Goal: Communication & Community: Answer question/provide support

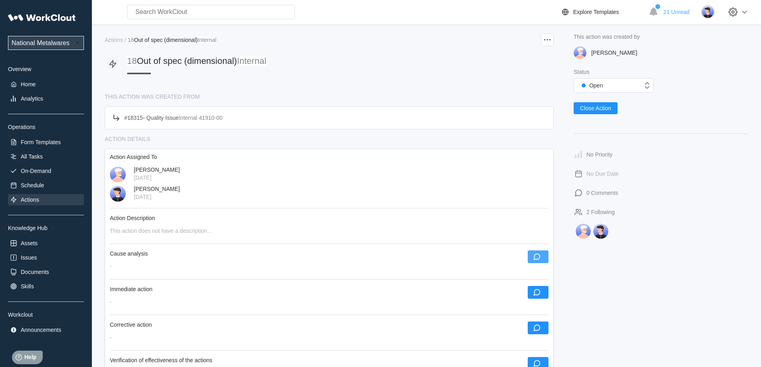
click at [541, 254] on icon "button" at bounding box center [537, 257] width 9 height 9
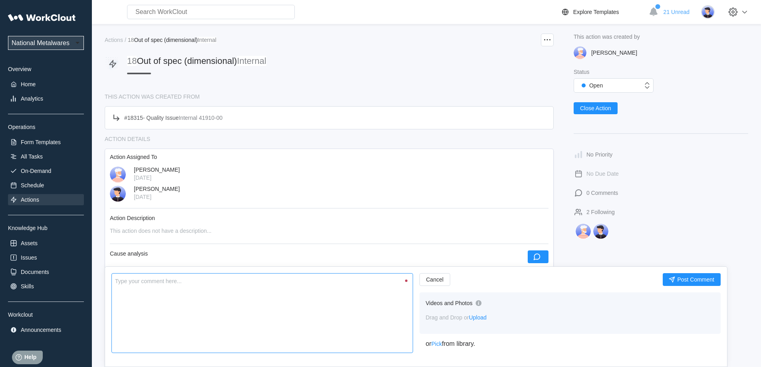
click at [361, 322] on textarea at bounding box center [262, 313] width 302 height 80
type textarea "A"
type textarea "x"
type textarea "Ai"
type textarea "x"
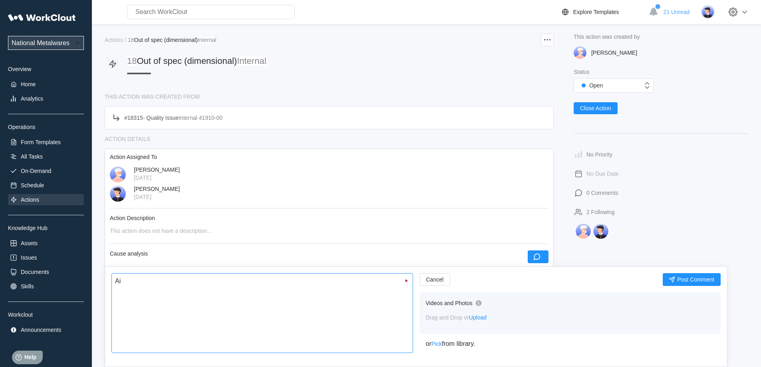
type textarea "Air"
type textarea "x"
type textarea "Airl"
type textarea "x"
type textarea "Airl"
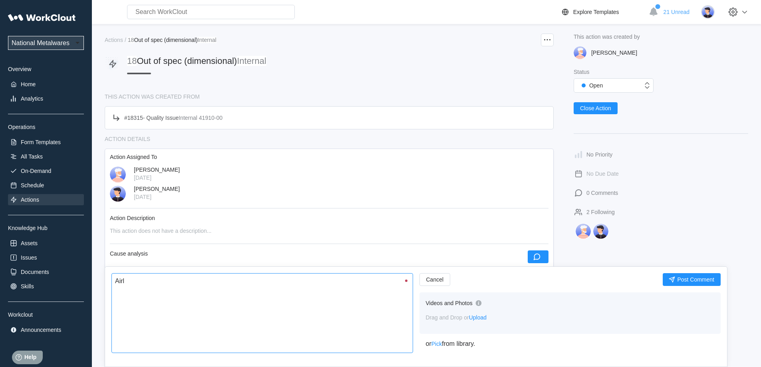
type textarea "x"
type textarea "Airl l"
type textarea "x"
type textarea "Airl"
type textarea "x"
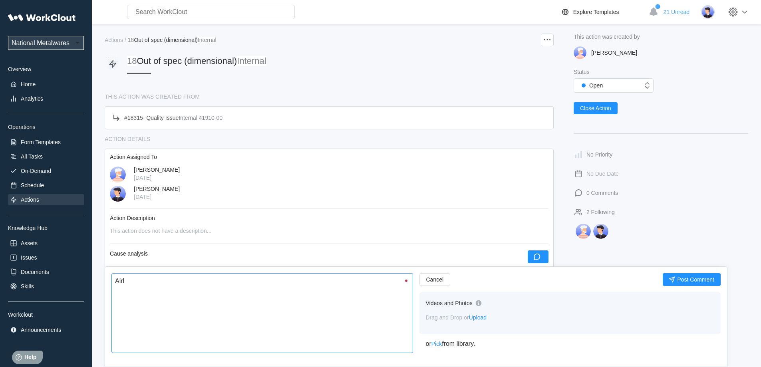
type textarea "Airl"
type textarea "x"
type textarea "Air"
type textarea "x"
type textarea "Air"
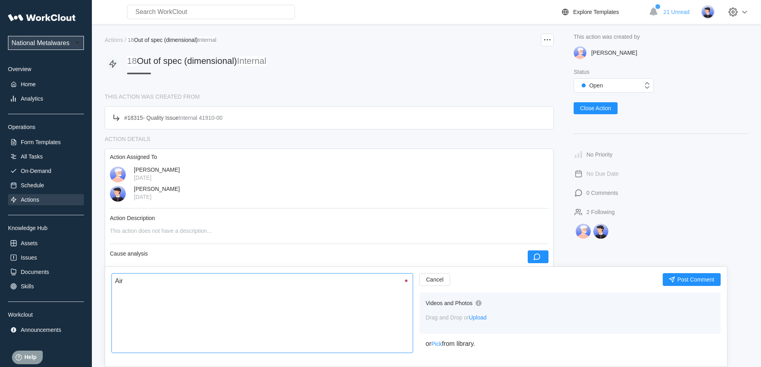
type textarea "x"
type textarea "Air l"
type textarea "x"
type textarea "Air li"
type textarea "x"
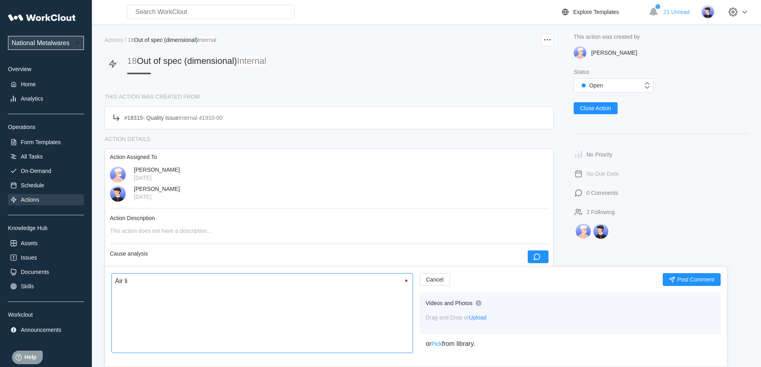
type textarea "Air lin"
type textarea "x"
type textarea "Air line"
type textarea "x"
type textarea "Air line"
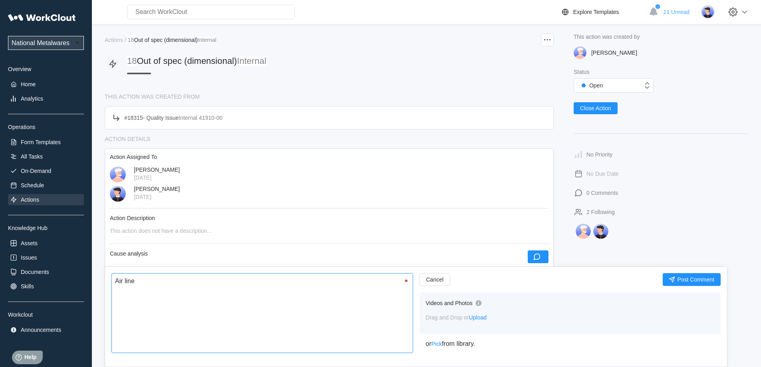
type textarea "x"
type textarea "Air line t"
type textarea "x"
type textarea "Air line to"
type textarea "x"
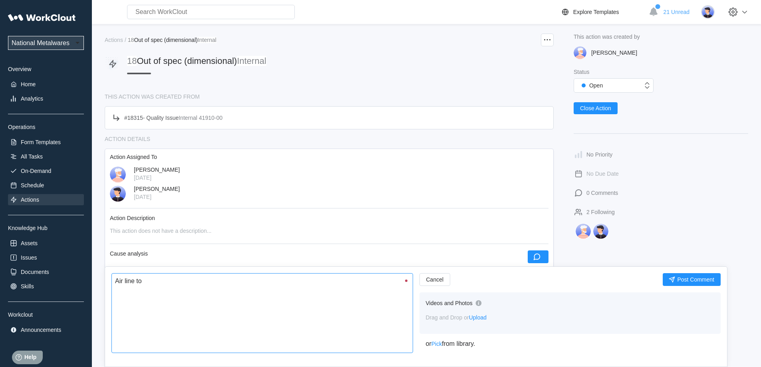
type textarea "Air line to"
type textarea "x"
type textarea "Air line to c"
type textarea "x"
type textarea "Air line to cl"
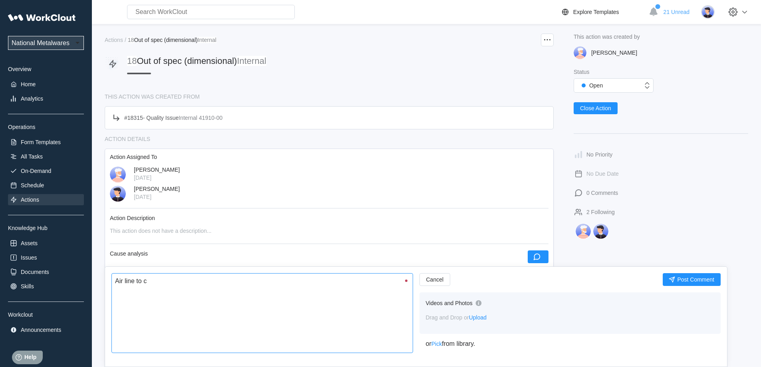
type textarea "x"
type textarea "Air line to cla"
type textarea "x"
type textarea "Air line to clam"
type textarea "x"
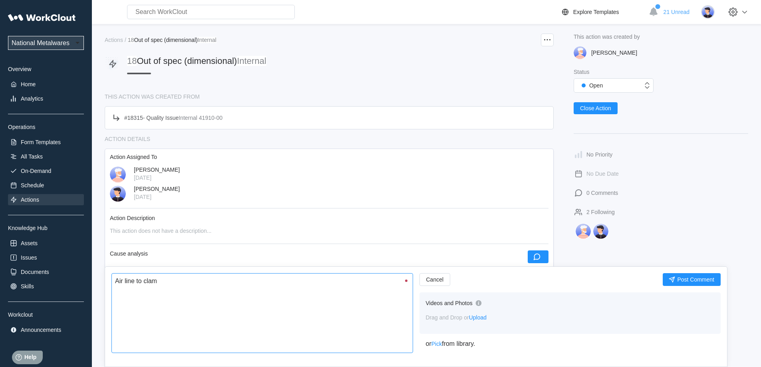
type textarea "Air line to clamp"
type textarea "x"
type textarea "Air line to clamp"
type textarea "x"
type textarea "Air line to clamp w"
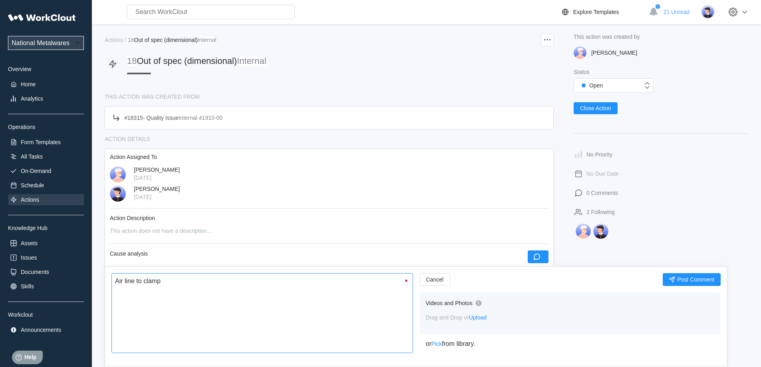
type textarea "x"
type textarea "Air line to clamp wa"
type textarea "x"
type textarea "Air line to clamp was"
type textarea "x"
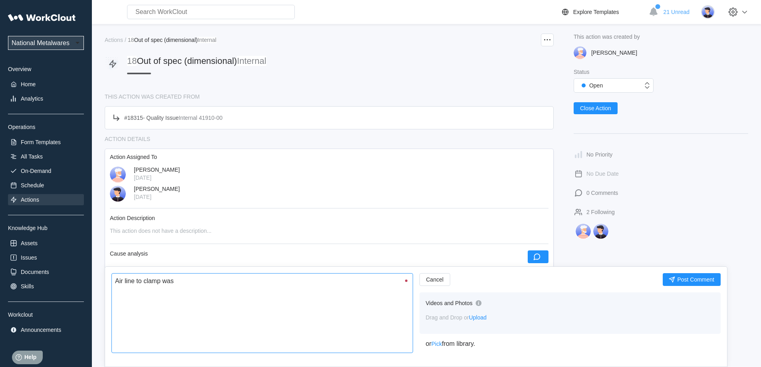
type textarea "Air line to clamp was"
type textarea "x"
type textarea "Air line to clamp was p"
type textarea "x"
type textarea "Air line to clamp was pu"
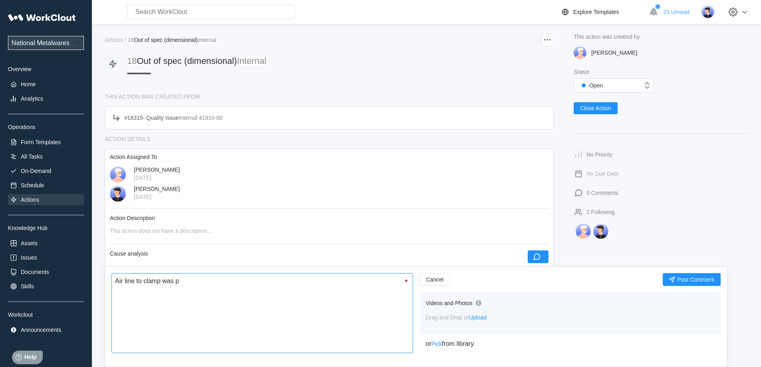
type textarea "x"
type textarea "Air line to clamp was pun"
type textarea "x"
type textarea "Air line to clamp was punc"
type textarea "x"
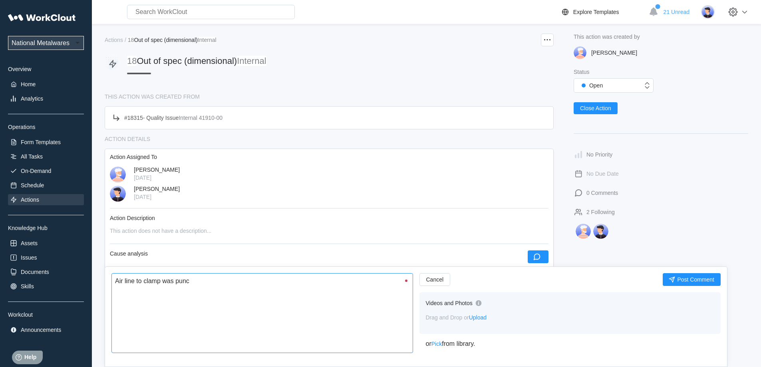
type textarea "Air line to clamp was punct"
type textarea "x"
type textarea "Air line to clamp was punctu"
type textarea "x"
type textarea "Air line to clamp was punctur"
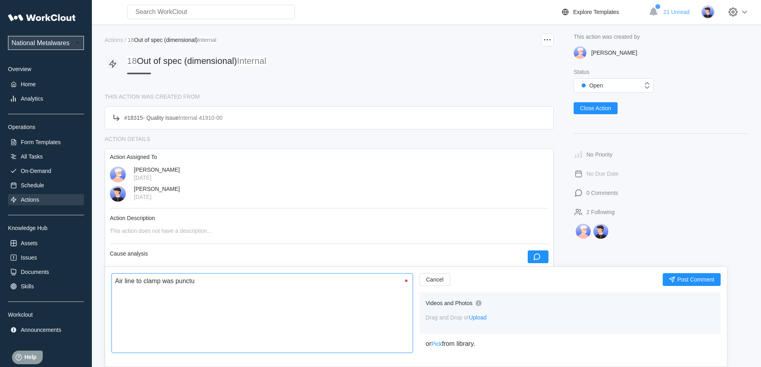
type textarea "x"
type textarea "Air line to clamp was puncture"
type textarea "x"
type textarea "Air line to clamp was punctured"
type textarea "x"
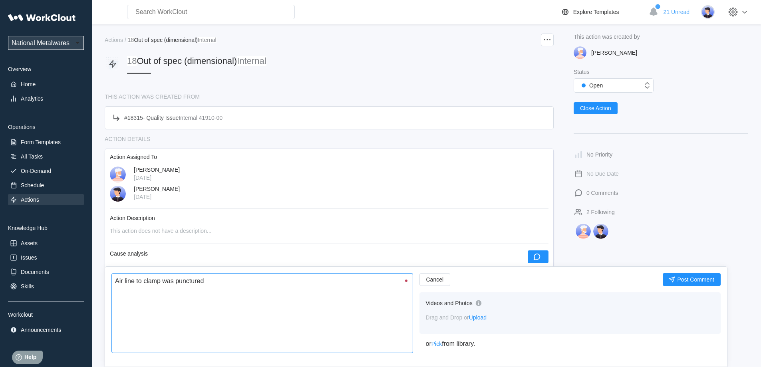
type textarea "Air line to clamp was punctured"
type textarea "x"
type textarea "Air line to clamp was punctured c"
type textarea "x"
type textarea "Air line to clamp was punctured ca"
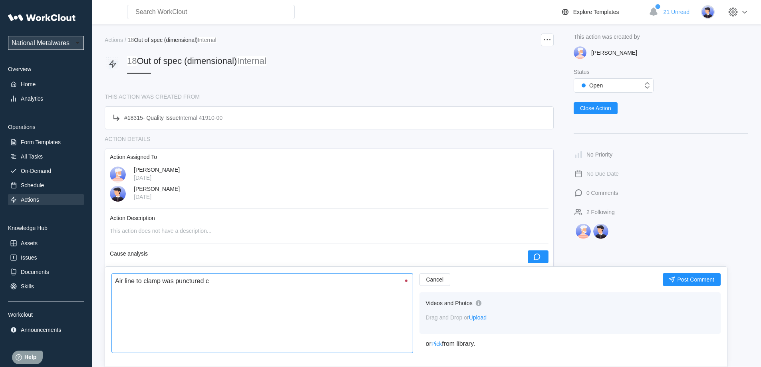
type textarea "x"
type textarea "Air line to clamp was punctured cau"
type textarea "x"
type textarea "Air line to clamp was punctured caus"
type textarea "x"
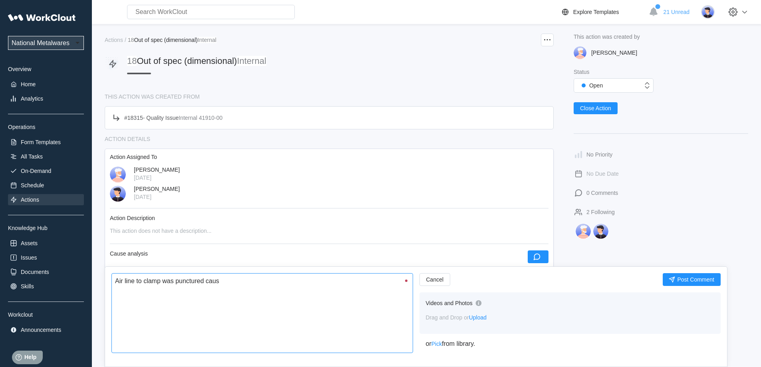
type textarea "Air line to clamp was punctured causi"
type textarea "x"
type textarea "Air line to clamp was punctured causin"
type textarea "x"
type textarea "Air line to clamp was punctured causing"
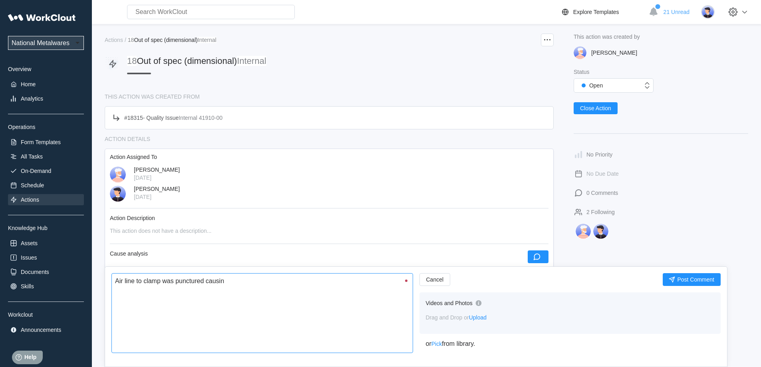
type textarea "x"
type textarea "Air line to clamp was punctured causing"
type textarea "x"
type textarea "Air line to clamp was punctured causing t"
type textarea "x"
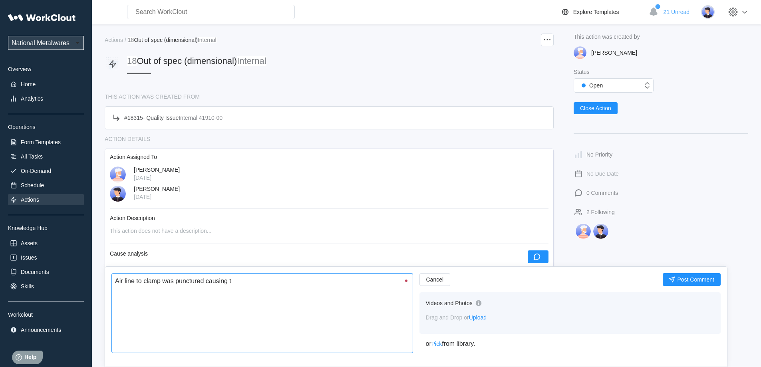
type textarea "Air line to clamp was punctured causing th"
type textarea "x"
type textarea "Air line to clamp was punctured causing the"
type textarea "x"
type textarea "Air line to clamp was punctured causing the"
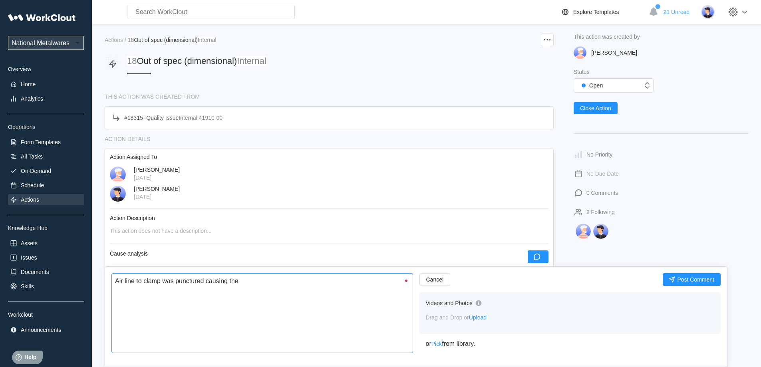
type textarea "x"
type textarea "Air line to clamp was punctured causing the c"
type textarea "x"
type textarea "Air line to clamp was punctured causing the cl"
type textarea "x"
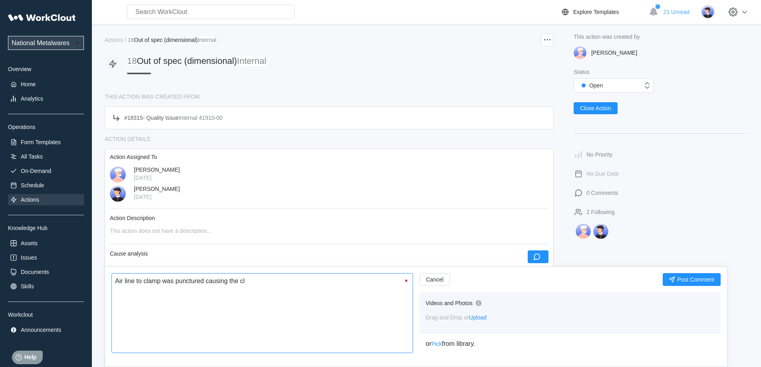
type textarea "Air line to clamp was punctured causing the cla"
type textarea "x"
type textarea "Air line to clamp was punctured causing the clam"
type textarea "x"
type textarea "Air line to clamp was punctured causing the clamp"
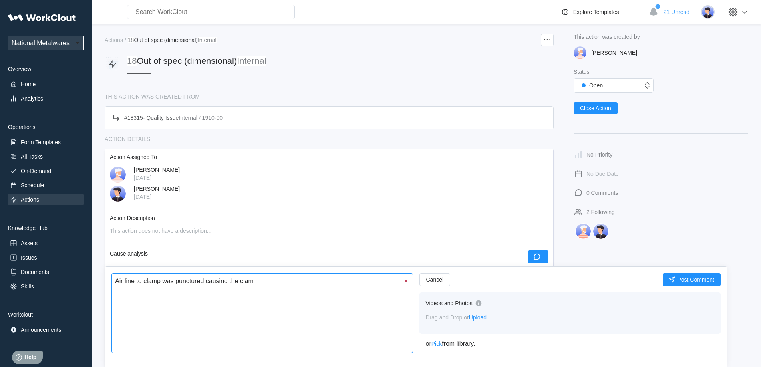
type textarea "x"
type textarea "Air line to clamp was punctured causing the clamp"
type textarea "x"
type textarea "Air line to clamp was punctured causing the clamp t"
type textarea "x"
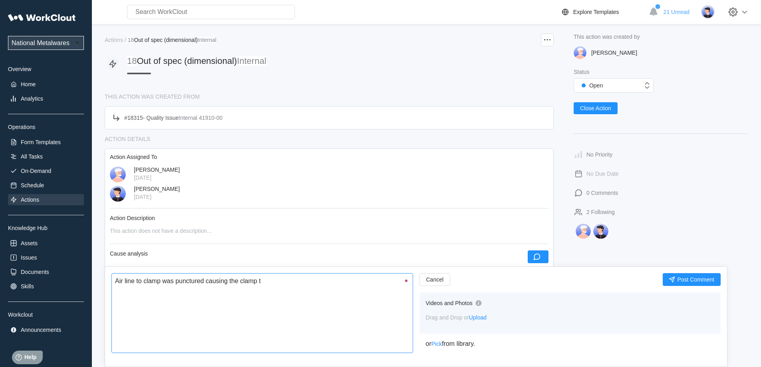
type textarea "Air line to clamp was punctured causing the clamp to"
type textarea "x"
type textarea "Air line to clamp was punctured causing the clamp to"
type textarea "x"
type textarea "Air line to clamp was punctured causing the clamp to n"
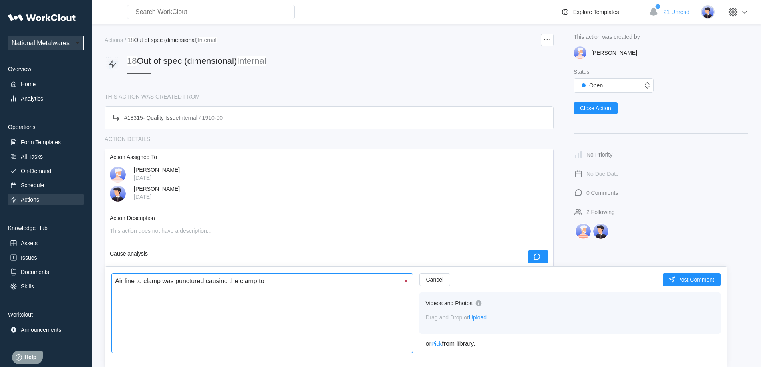
type textarea "x"
type textarea "Air line to clamp was punctured causing the clamp to no"
type textarea "x"
type textarea "Air line to clamp was punctured causing the clamp to [PERSON_NAME]"
type textarea "x"
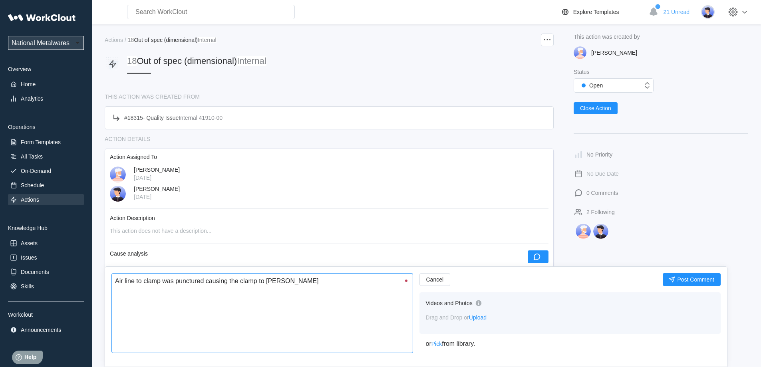
type textarea "Air line to clamp was punctured causing the clamp to no"
type textarea "x"
type textarea "Air line to clamp was punctured causing the clamp to not"
type textarea "x"
type textarea "Air line to clamp was punctured causing the clamp to not"
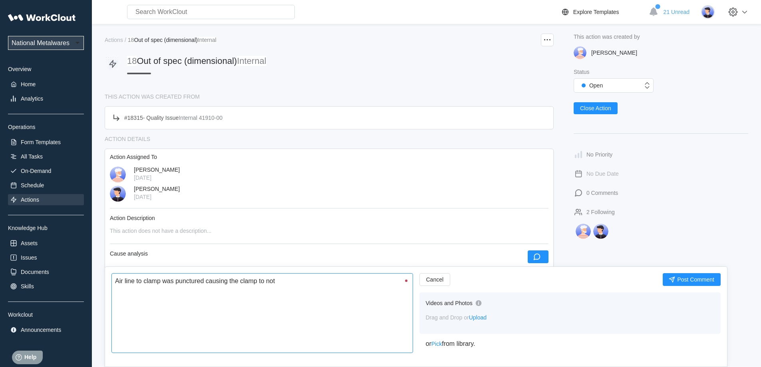
type textarea "x"
type textarea "Air line to clamp was punctured causing the clamp to not c"
type textarea "x"
type textarea "Air line to clamp was punctured causing the clamp to not cl"
type textarea "x"
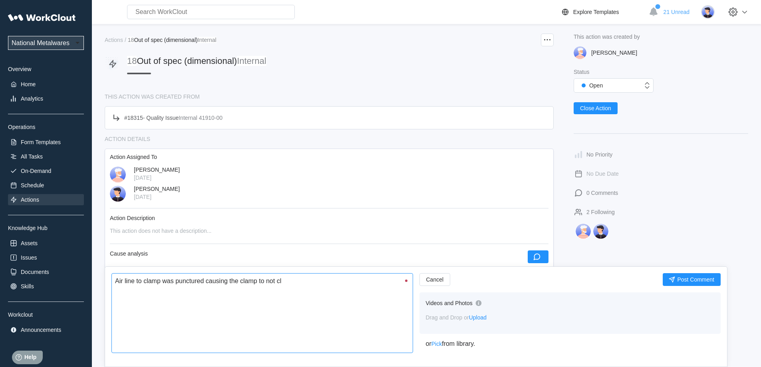
type textarea "Air line to clamp was punctured causing the clamp to not clo"
type textarea "x"
type textarea "Air line to clamp was punctured causing the clamp to not clos"
type textarea "x"
type textarea "Air line to clamp was punctured causing the clamp to not close"
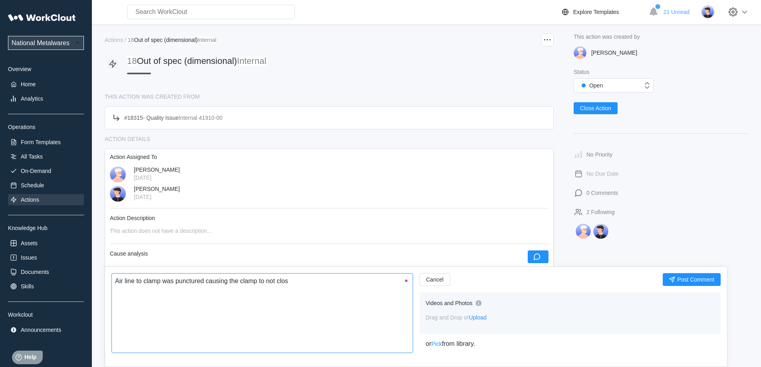
type textarea "x"
type textarea "Air line to clamp was punctured causing the clamp to not close"
type textarea "x"
type textarea "Air line to clamp was punctured causing the clamp to not close p"
type textarea "x"
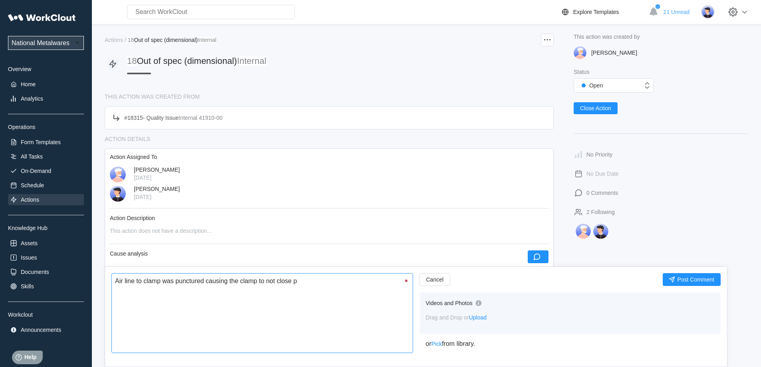
type textarea "Air line to clamp was punctured causing the clamp to not close pr"
type textarea "x"
type textarea "Air line to clamp was punctured causing the clamp to not close pro"
type textarea "x"
type textarea "Air line to clamp was punctured causing the clamp to not close prop"
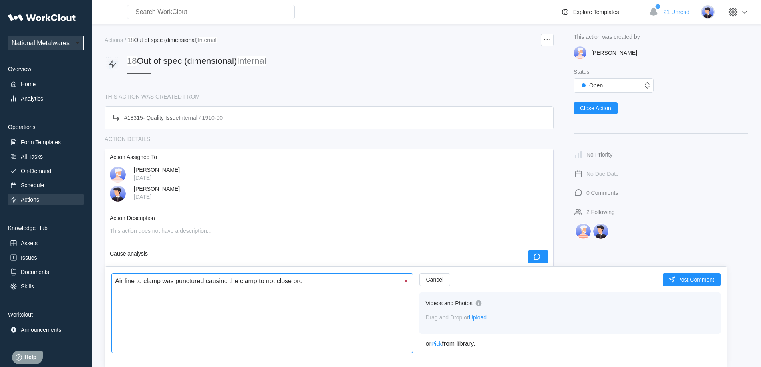
type textarea "x"
type textarea "Air line to clamp was punctured causing the clamp to not close prope"
type textarea "x"
type textarea "Air line to clamp was punctured causing the clamp to not close proper"
type textarea "x"
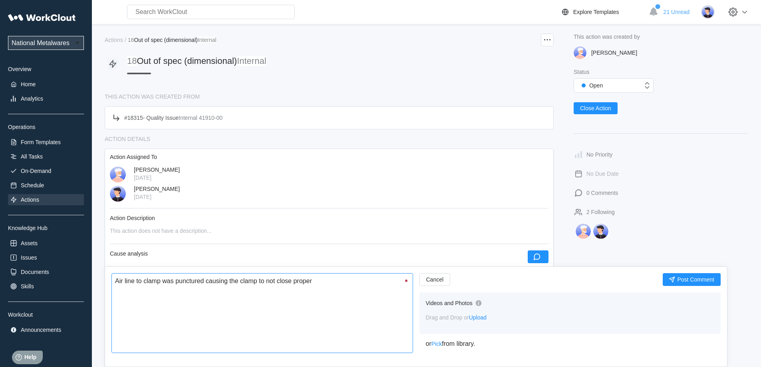
type textarea "Air line to clamp was punctured causing the clamp to not close properl"
type textarea "x"
type textarea "Air line to clamp was punctured causing the clamp to not close properly"
type textarea "x"
type textarea "Air line to clamp was punctured causing the clamp to not close properly"
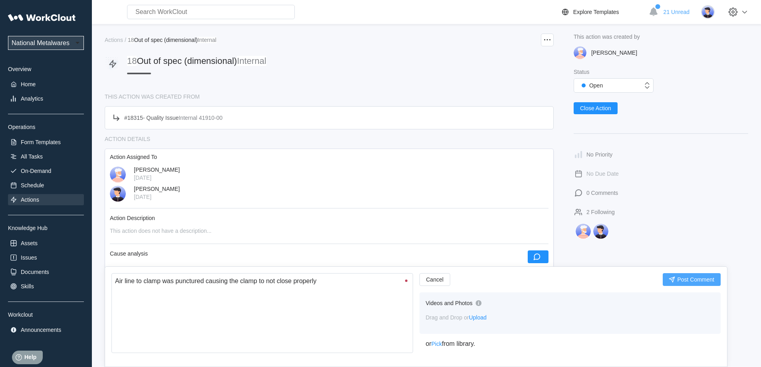
click at [698, 276] on button "Post Comment" at bounding box center [692, 279] width 58 height 13
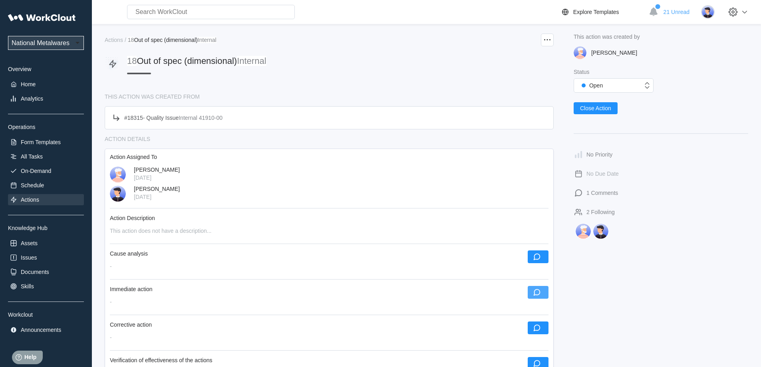
click at [535, 290] on icon "button" at bounding box center [537, 292] width 7 height 7
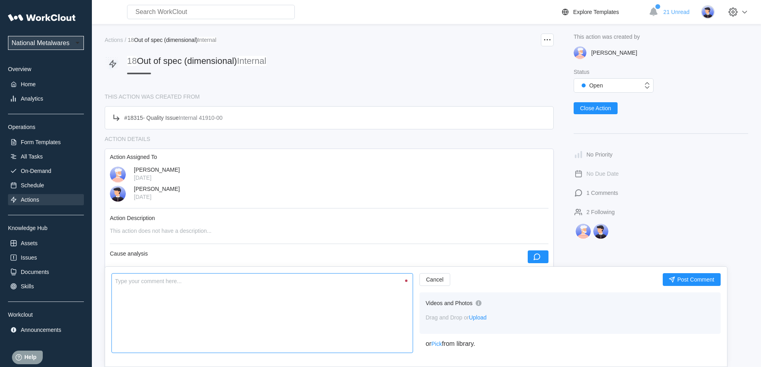
click at [270, 305] on textarea at bounding box center [262, 313] width 302 height 80
type textarea "P"
type textarea "x"
type textarea "Pa"
type textarea "x"
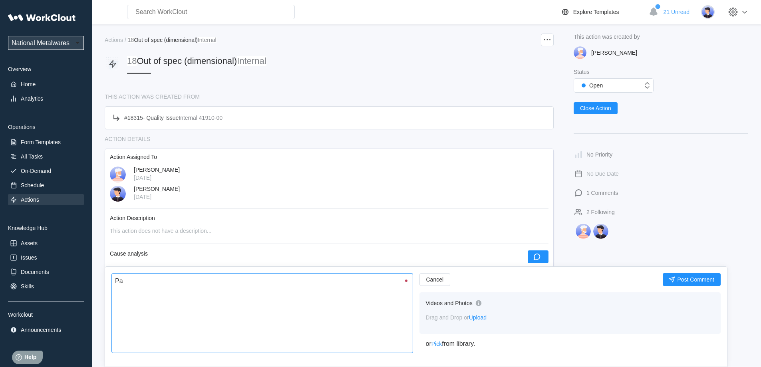
type textarea "Par"
type textarea "x"
type textarea "Part"
type textarea "x"
type textarea "Parts"
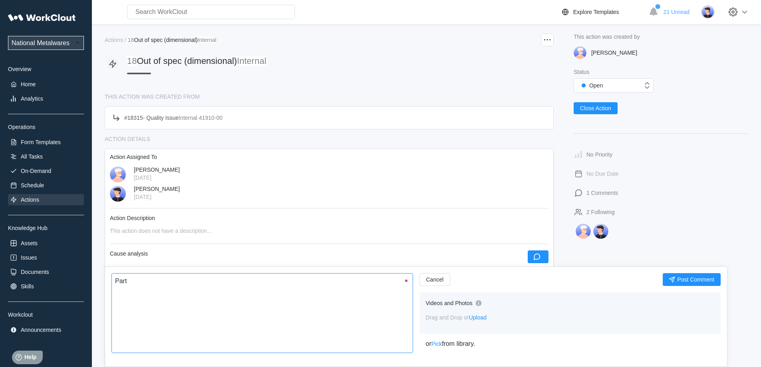
type textarea "x"
type textarea "Parts"
type textarea "x"
type textarea "Parts w"
type textarea "x"
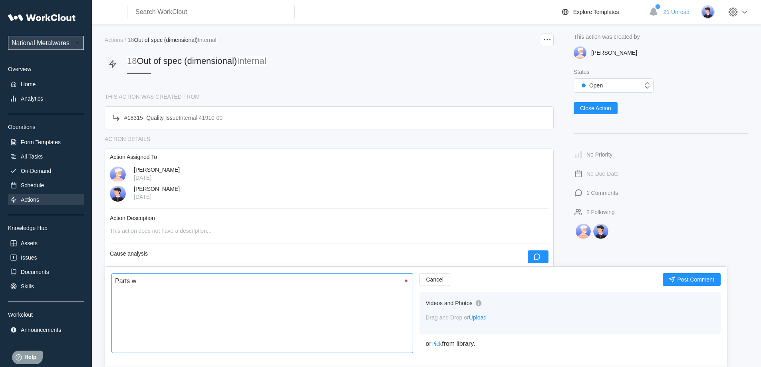
type textarea "Parts we"
type textarea "x"
type textarea "Parts wer"
type textarea "x"
type textarea "Parts were"
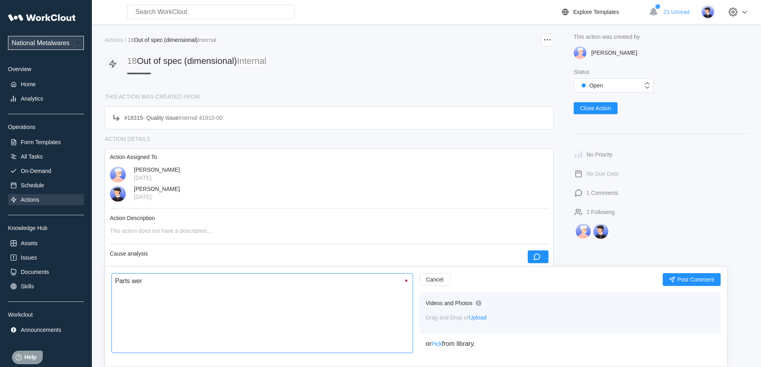
type textarea "x"
type textarea "Parts were"
type textarea "x"
type textarea "Parts were p"
type textarea "x"
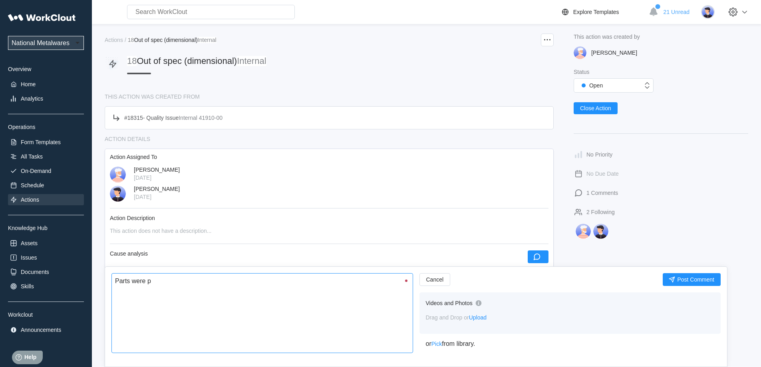
type textarea "Parts were pl"
type textarea "x"
type textarea "Parts were pla"
type textarea "x"
type textarea "Parts were plac"
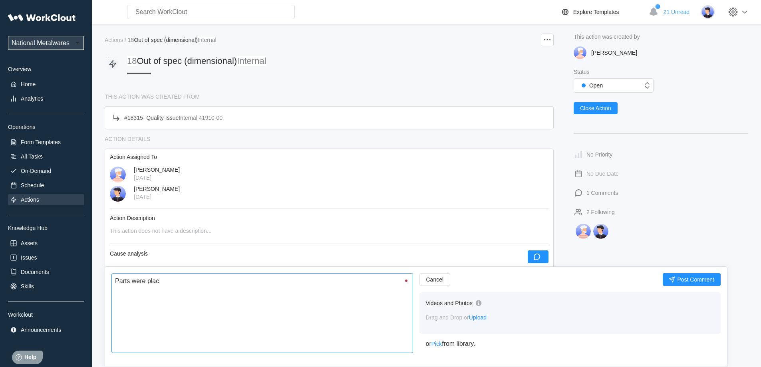
type textarea "x"
type textarea "Parts were place"
type textarea "x"
type textarea "Parts were placed"
type textarea "x"
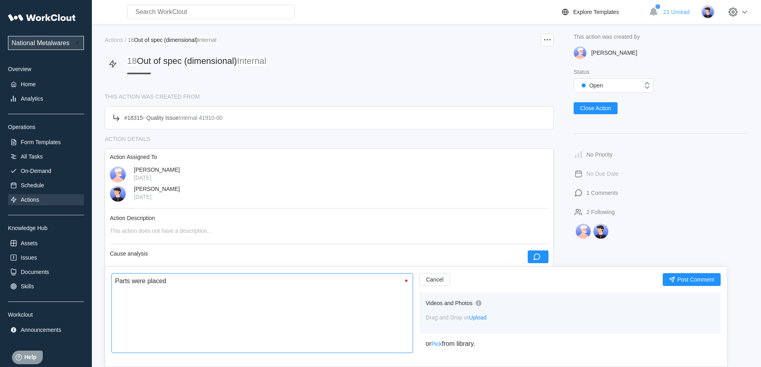
type textarea "Parts were placed"
type textarea "x"
type textarea "Parts were placed o"
type textarea "x"
type textarea "Parts were placed on"
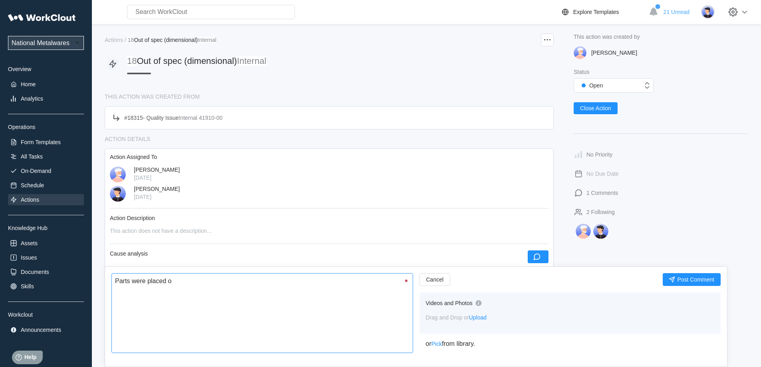
type textarea "x"
type textarea "Parts were placed on"
click at [713, 279] on span "Post Comment" at bounding box center [695, 280] width 37 height 6
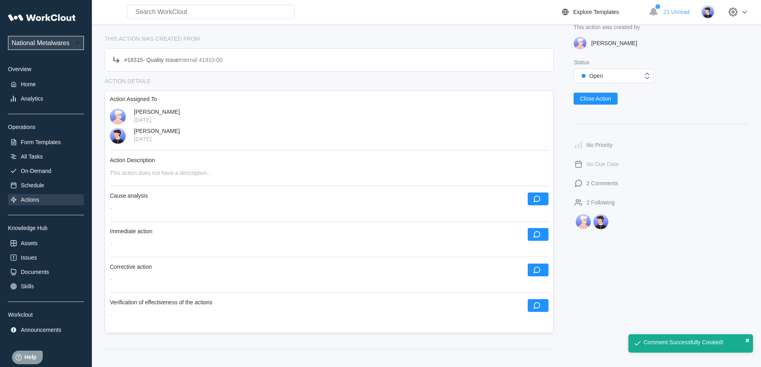
scroll to position [120, 0]
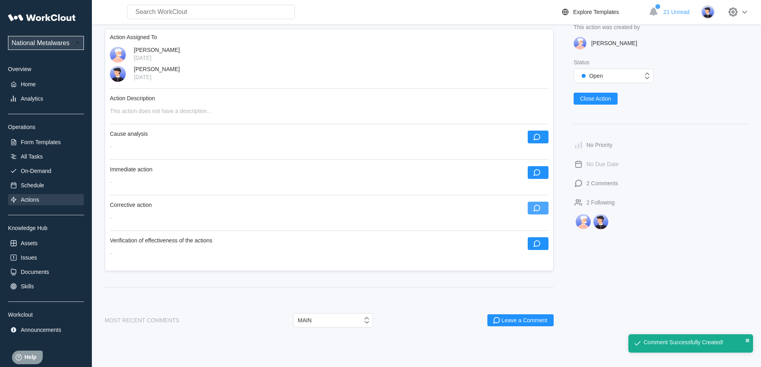
click at [541, 206] on button "button" at bounding box center [538, 208] width 21 height 13
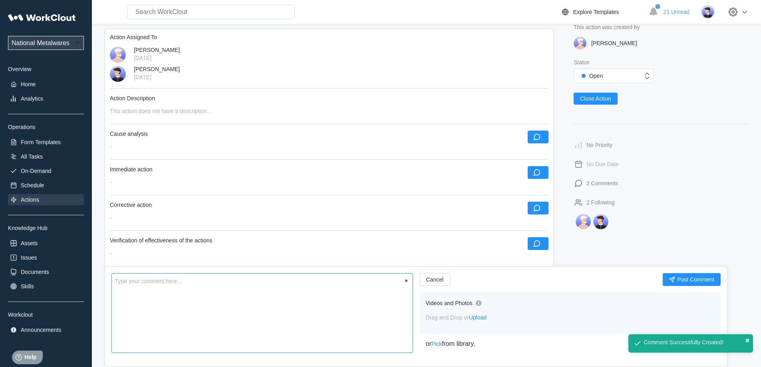
click at [247, 294] on textarea at bounding box center [262, 313] width 302 height 80
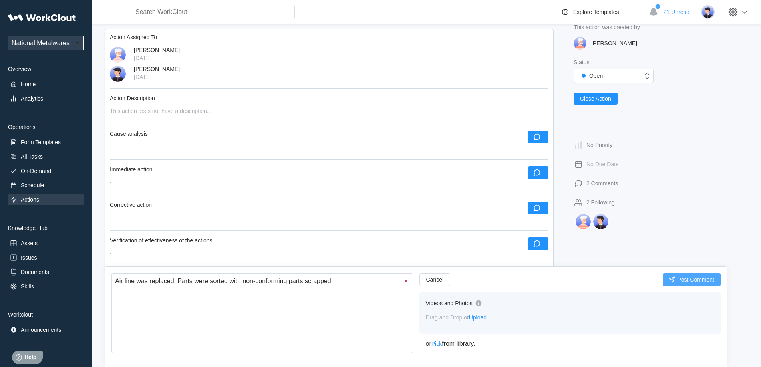
click at [697, 281] on span "Post Comment" at bounding box center [695, 280] width 37 height 6
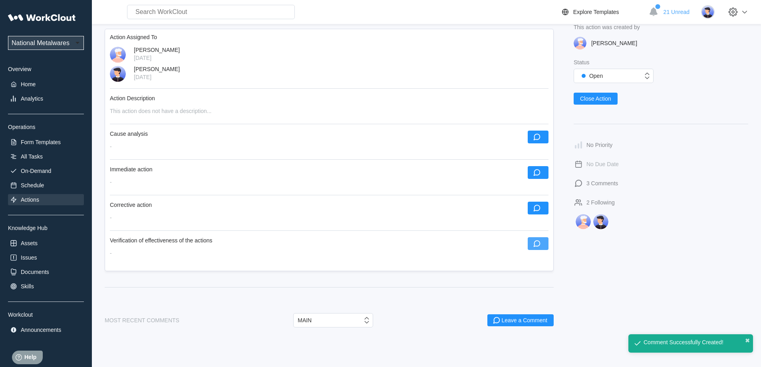
click at [539, 245] on icon "button" at bounding box center [537, 243] width 9 height 9
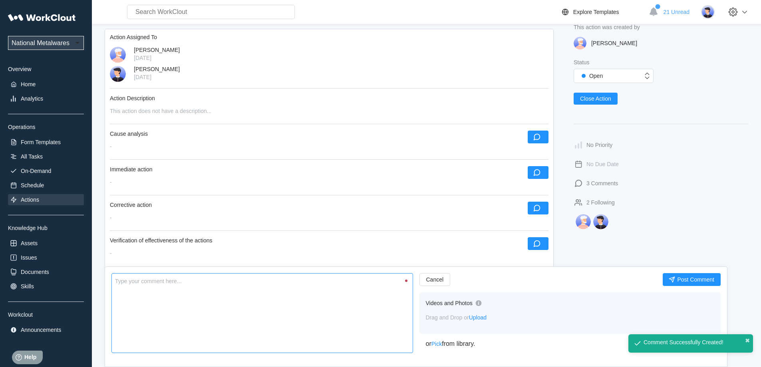
click at [341, 328] on textarea at bounding box center [262, 313] width 302 height 80
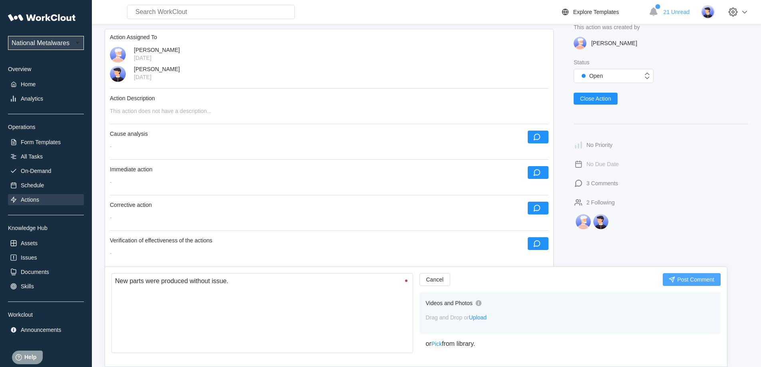
click at [689, 281] on span "Post Comment" at bounding box center [695, 280] width 37 height 6
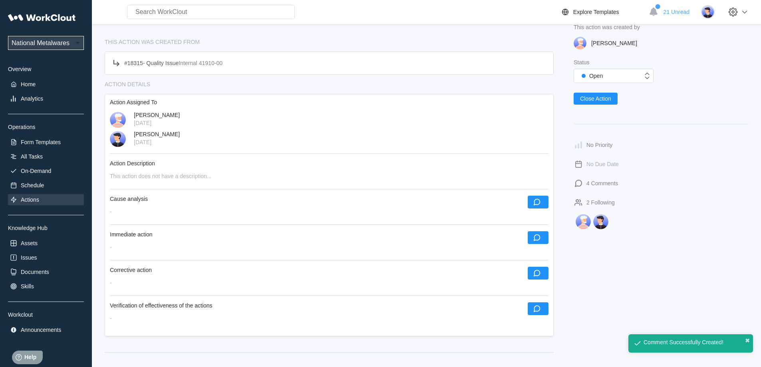
scroll to position [0, 0]
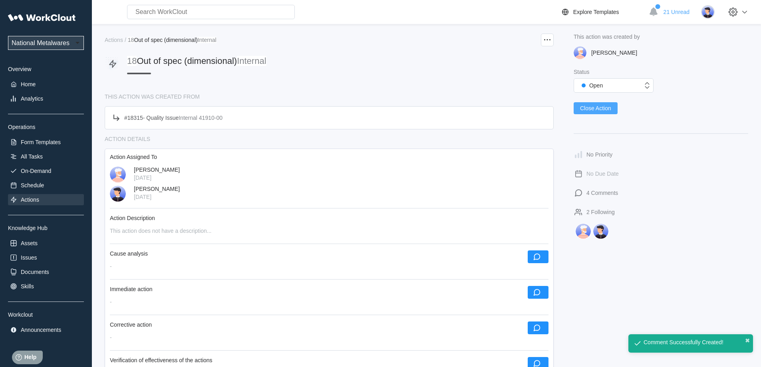
click at [591, 107] on span "Close Action" at bounding box center [595, 108] width 31 height 6
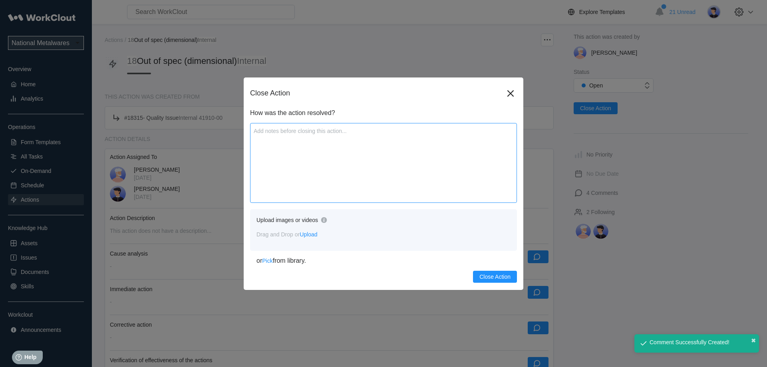
click at [346, 161] on textarea at bounding box center [383, 163] width 267 height 80
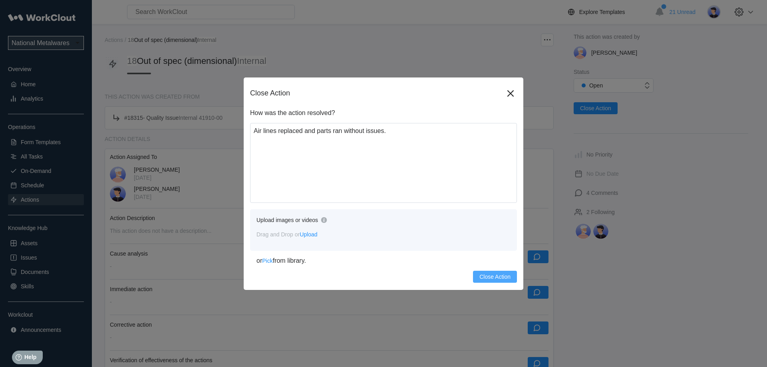
click at [489, 275] on span "Close Action" at bounding box center [495, 277] width 31 height 6
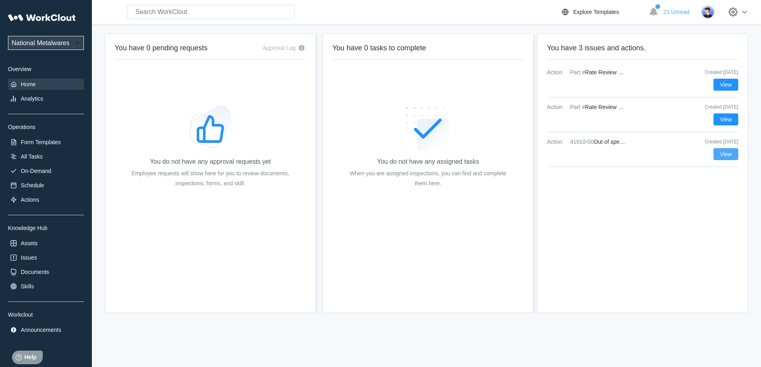
click at [716, 151] on button "View" at bounding box center [726, 154] width 25 height 12
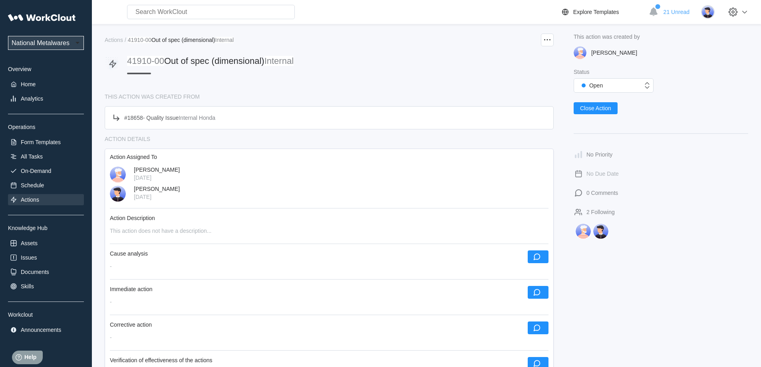
click at [26, 201] on div "Actions" at bounding box center [30, 200] width 18 height 6
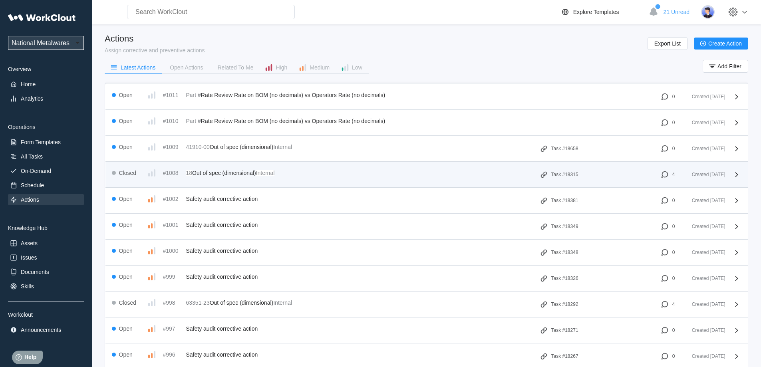
click at [243, 173] on span "Out of spec (dimensional)" at bounding box center [224, 173] width 64 height 6
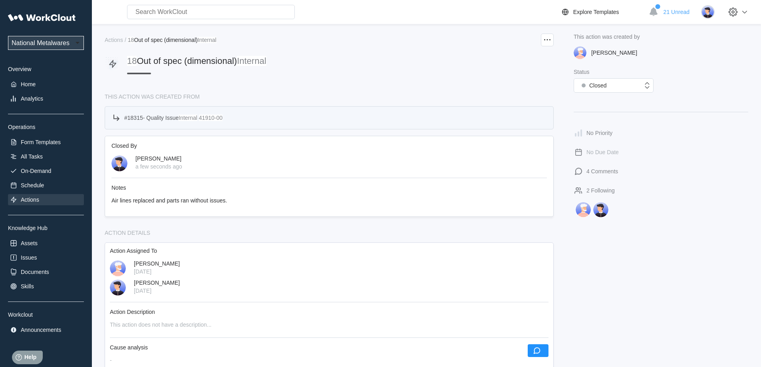
click at [178, 117] on span "Quality Issue" at bounding box center [162, 118] width 32 height 6
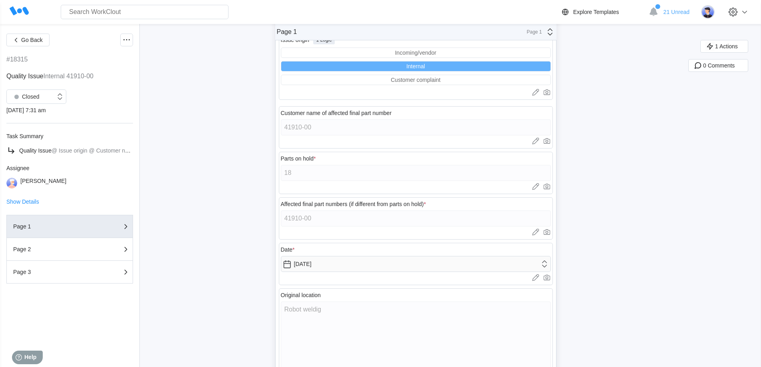
scroll to position [101, 0]
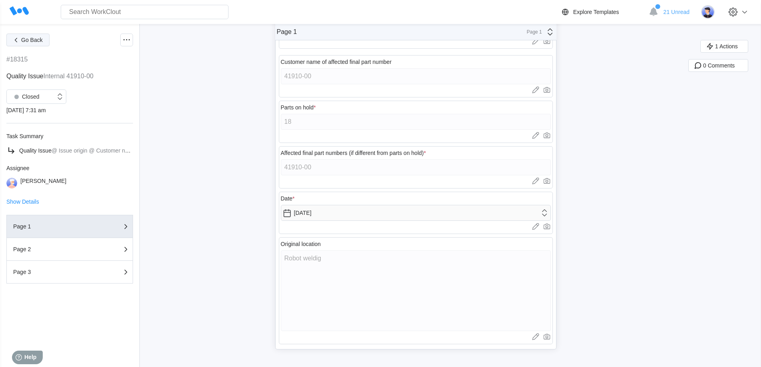
click at [16, 40] on icon "button" at bounding box center [16, 40] width 9 height 9
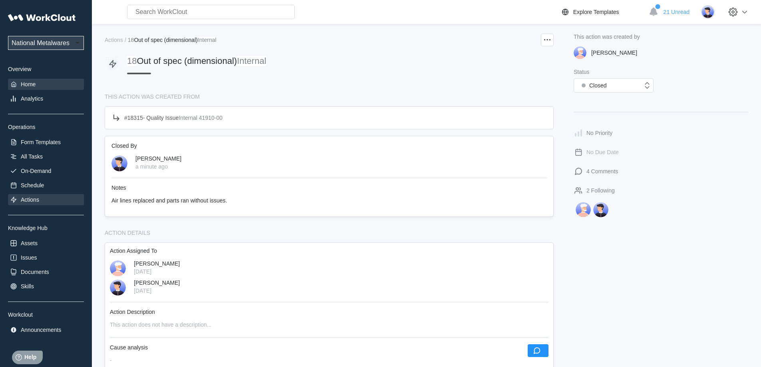
click at [20, 83] on div "Home" at bounding box center [46, 84] width 76 height 11
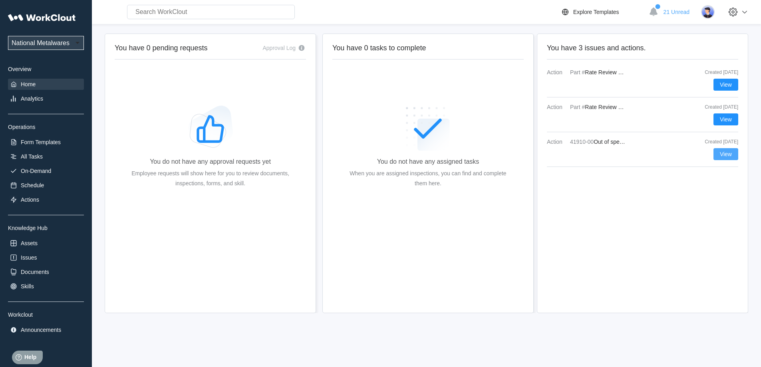
click at [719, 152] on button "View" at bounding box center [726, 154] width 25 height 12
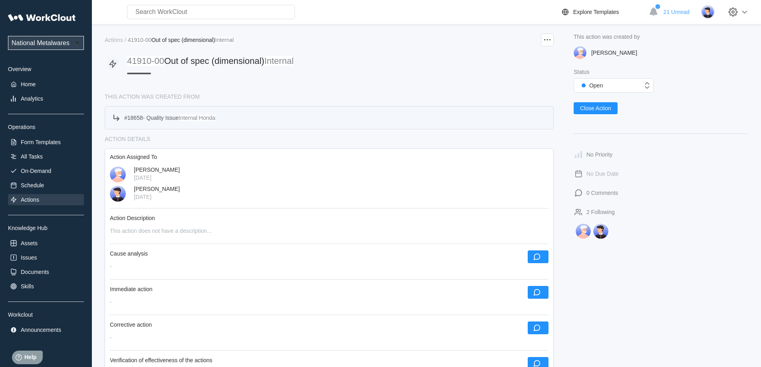
click at [178, 114] on div "# 18658 - Quality Issue Internal Honda" at bounding box center [163, 118] width 104 height 10
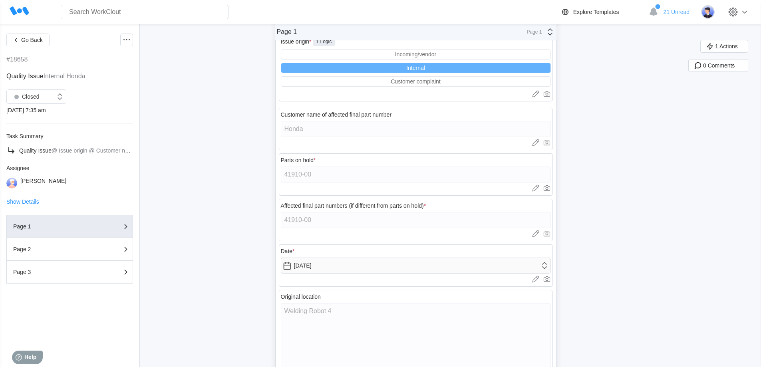
scroll to position [101, 0]
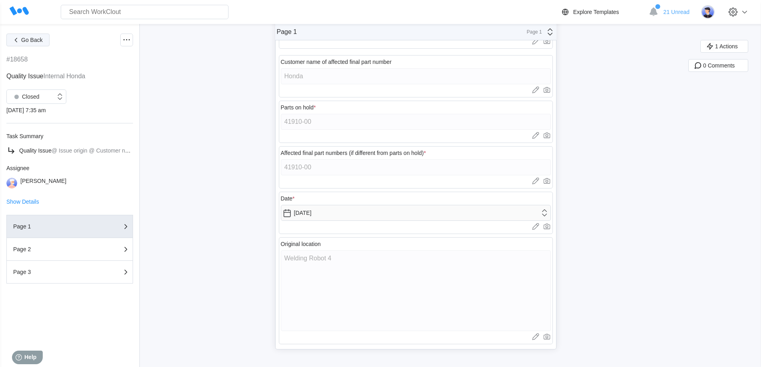
click at [17, 40] on icon "button" at bounding box center [16, 40] width 9 height 9
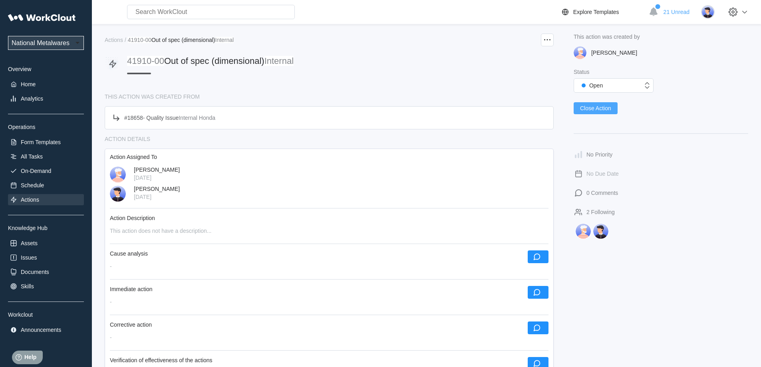
click at [603, 111] on span "Close Action" at bounding box center [595, 108] width 31 height 6
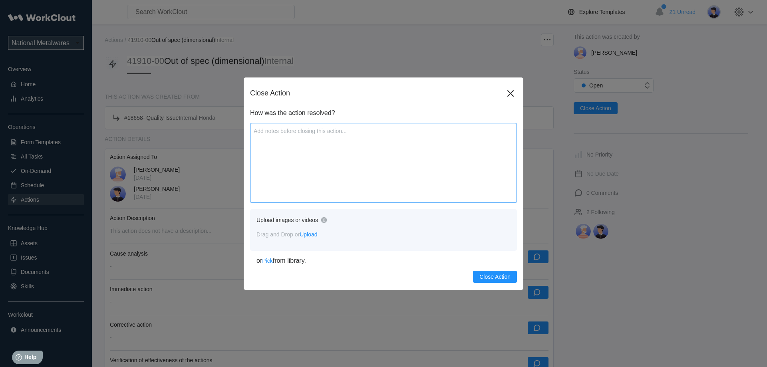
click at [295, 155] on textarea at bounding box center [383, 163] width 267 height 80
click at [503, 276] on span "Close Action" at bounding box center [495, 277] width 31 height 6
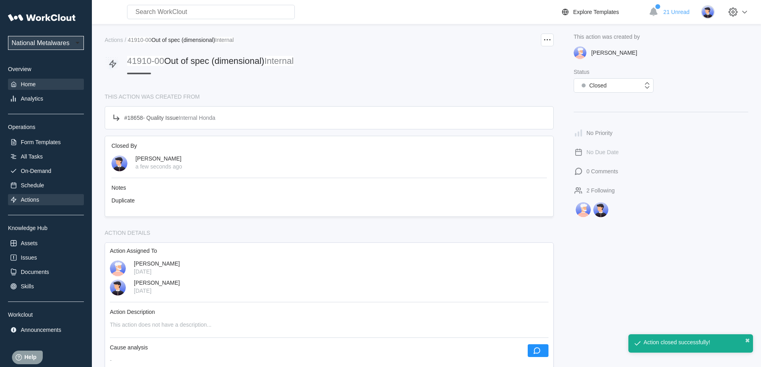
click at [32, 84] on div "Home" at bounding box center [28, 84] width 15 height 6
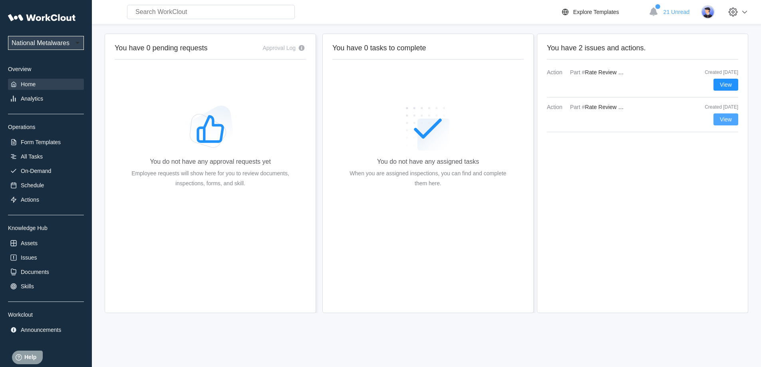
click at [730, 121] on span "View" at bounding box center [726, 120] width 12 height 6
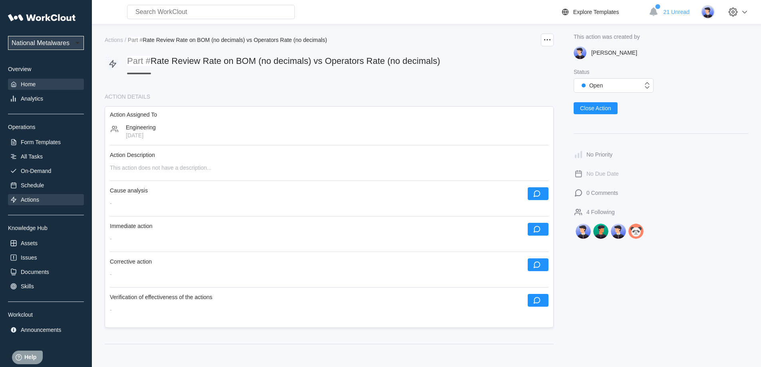
click at [37, 82] on div "Home" at bounding box center [46, 84] width 76 height 11
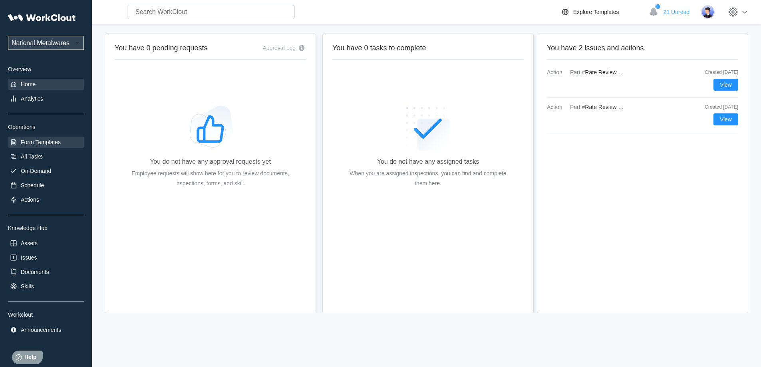
click at [43, 146] on div "Form Templates" at bounding box center [46, 142] width 76 height 11
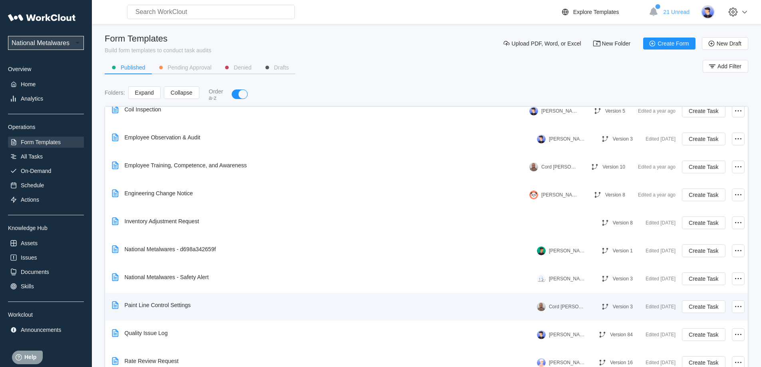
scroll to position [181, 0]
